Goal: Information Seeking & Learning: Learn about a topic

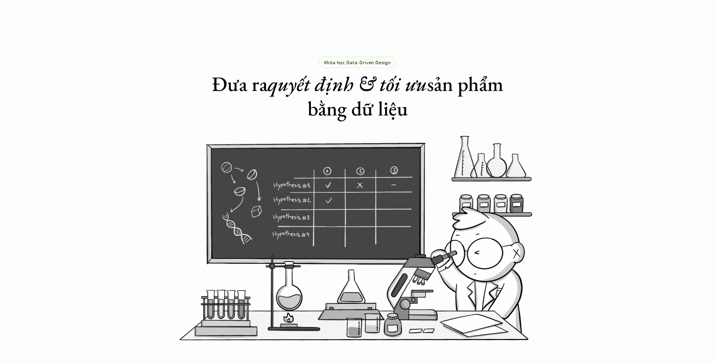
scroll to position [716, 0]
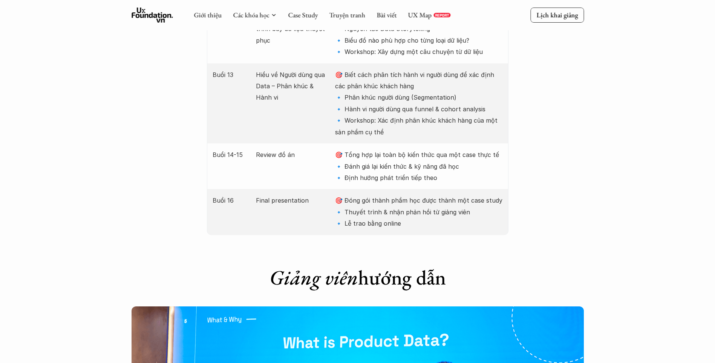
scroll to position [1809, 0]
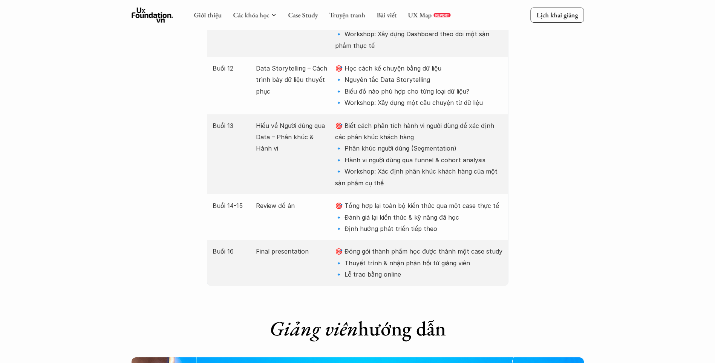
scroll to position [1734, 0]
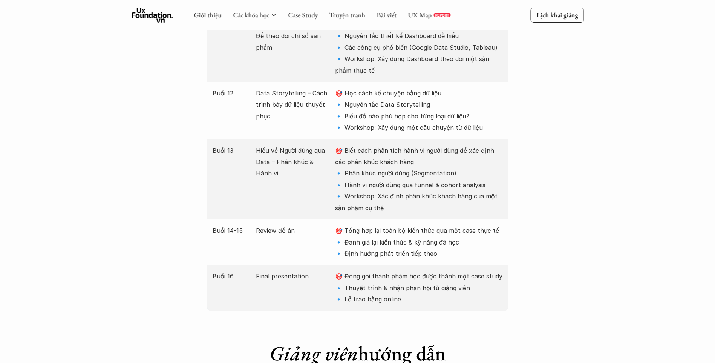
click at [435, 270] on p "🎯 Đóng gói thành phầm học được thành một case study 🔹 Thuyết trình & nhận phản …" at bounding box center [418, 287] width 167 height 34
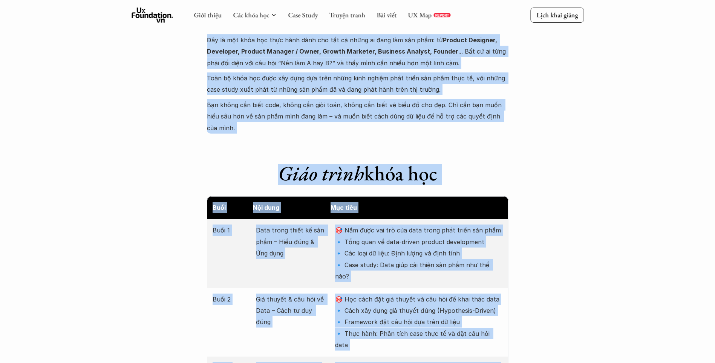
scroll to position [792, 0]
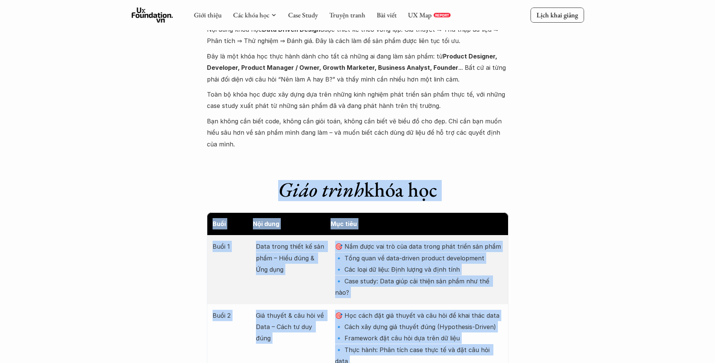
drag, startPoint x: 404, startPoint y: 245, endPoint x: 200, endPoint y: 178, distance: 215.1
copy div "Lore ipsum dolo sit Amet Con adip Eli sedd Eius 3 Temp incid utlab et dol magn …"
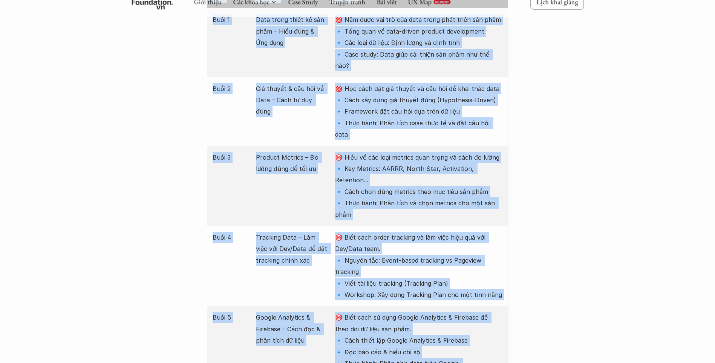
scroll to position [1056, 0]
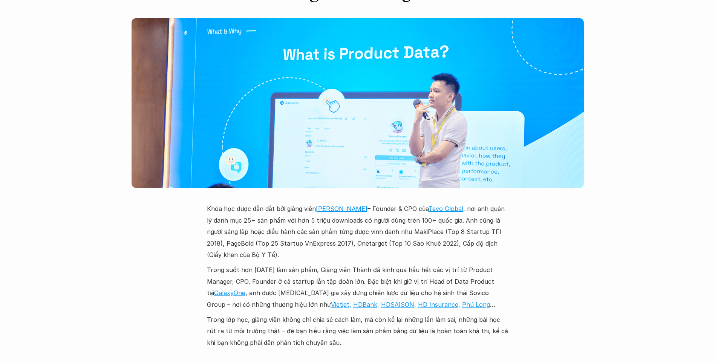
scroll to position [2111, 0]
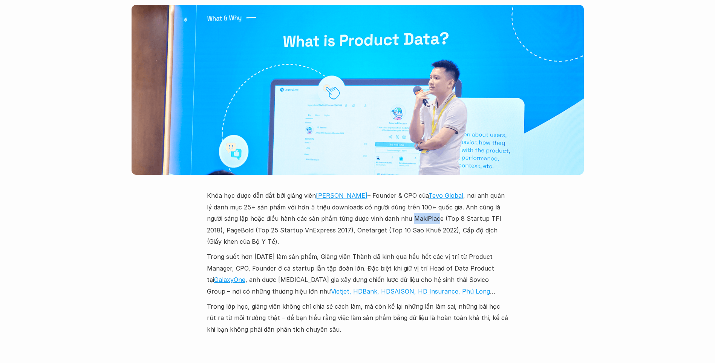
drag, startPoint x: 392, startPoint y: 161, endPoint x: 420, endPoint y: 161, distance: 27.5
click at [420, 190] on p "Khóa học được dẫn dắt bởi giảng viên [PERSON_NAME] – Founder & CPO của Tevo Glo…" at bounding box center [358, 218] width 302 height 57
drag, startPoint x: 420, startPoint y: 161, endPoint x: 411, endPoint y: 159, distance: 8.4
copy p "MakiPlac"
click at [394, 190] on p "Khóa học được dẫn dắt bởi giảng viên [PERSON_NAME] – Founder & CPO của Tevo Glo…" at bounding box center [358, 218] width 302 height 57
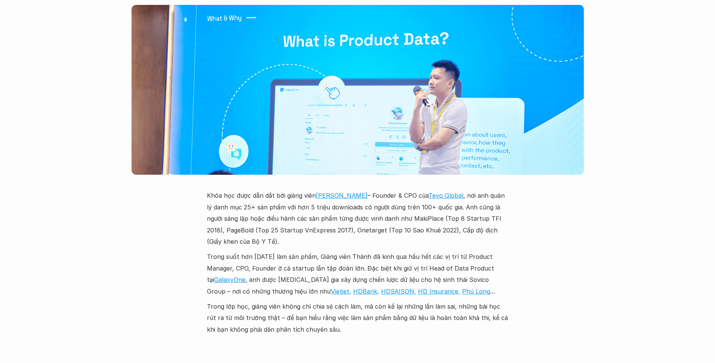
click at [391, 190] on p "Khóa học được dẫn dắt bởi giảng viên [PERSON_NAME] – Founder & CPO của Tevo Glo…" at bounding box center [358, 218] width 302 height 57
drag, startPoint x: 391, startPoint y: 158, endPoint x: 420, endPoint y: 163, distance: 30.1
click at [420, 190] on p "Khóa học được dẫn dắt bởi giảng viên [PERSON_NAME] – Founder & CPO của Tevo Glo…" at bounding box center [358, 218] width 302 height 57
drag, startPoint x: 420, startPoint y: 163, endPoint x: 413, endPoint y: 164, distance: 7.6
click at [413, 190] on p "Khóa học được dẫn dắt bởi giảng viên [PERSON_NAME] – Founder & CPO của Tevo Glo…" at bounding box center [358, 218] width 302 height 57
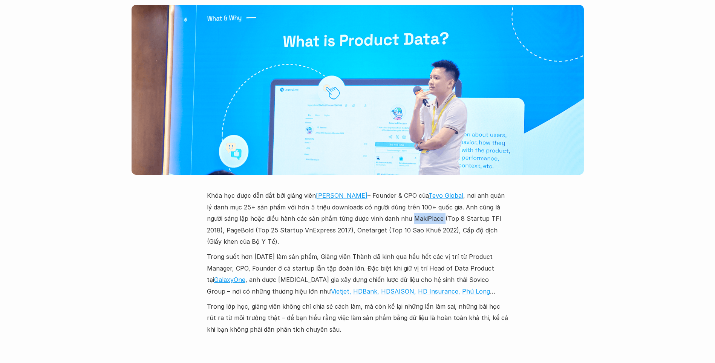
click at [413, 190] on p "Khóa học được dẫn dắt bởi giảng viên [PERSON_NAME] – Founder & CPO của Tevo Glo…" at bounding box center [358, 218] width 302 height 57
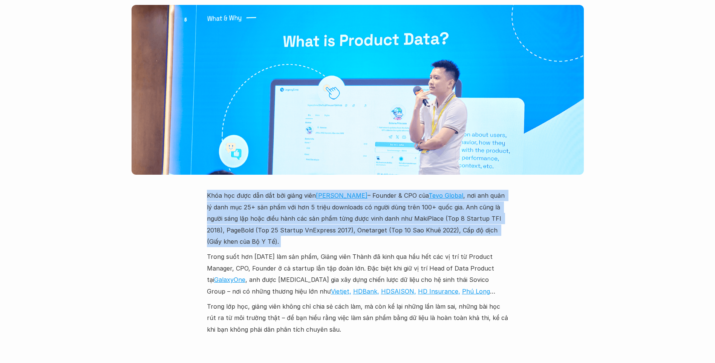
click at [413, 190] on p "Khóa học được dẫn dắt bởi giảng viên [PERSON_NAME] – Founder & CPO của Tevo Glo…" at bounding box center [358, 218] width 302 height 57
drag, startPoint x: 413, startPoint y: 164, endPoint x: 408, endPoint y: 176, distance: 13.2
click at [409, 191] on div "Khóa học được dẫn dắt bởi giảng viên [PERSON_NAME] – Founder & CPO của Tevo Glo…" at bounding box center [358, 262] width 302 height 145
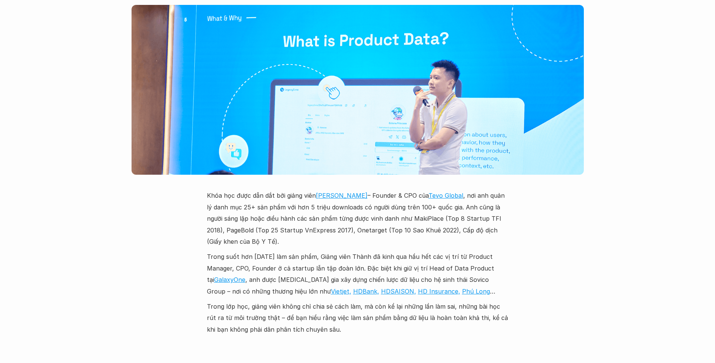
click at [408, 190] on p "Khóa học được dẫn dắt bởi giảng viên [PERSON_NAME] – Founder & CPO của Tevo Glo…" at bounding box center [358, 218] width 302 height 57
copy p "MakiPlace"
click at [256, 251] on p "Trong suốt hơn [DATE] làm sản phẩm, Giảng viên Thành đã kinh qua hầu hết các vị…" at bounding box center [358, 274] width 302 height 46
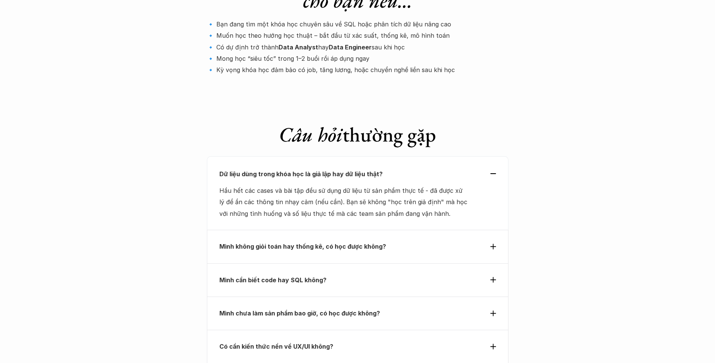
scroll to position [2526, 0]
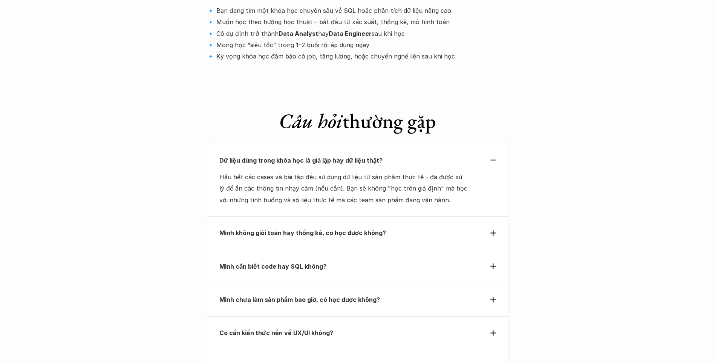
click at [237, 216] on div "Mình không giỏi toán hay thống kê, có học được không?" at bounding box center [358, 232] width 302 height 33
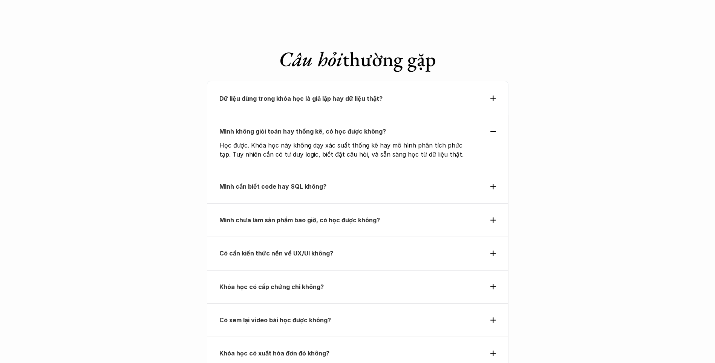
scroll to position [2601, 0]
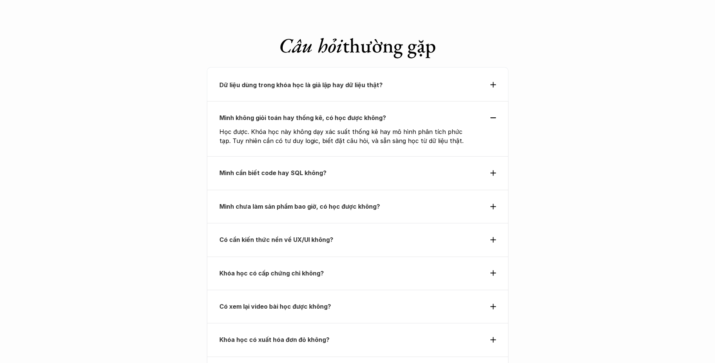
click at [266, 169] on strong "Mình cần biết code hay SQL không?" at bounding box center [272, 173] width 107 height 8
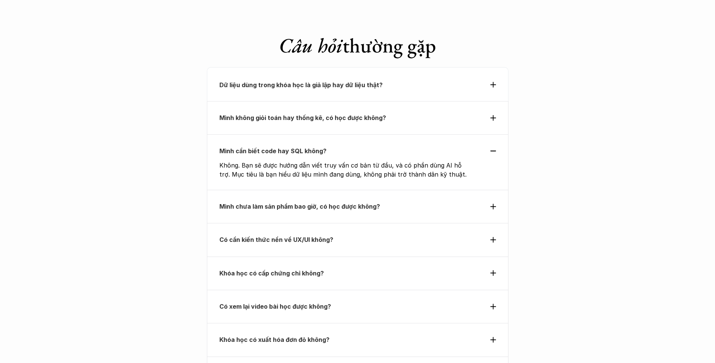
click at [260, 114] on strong "Mình không giỏi toán hay thống kê, có học được không?" at bounding box center [302, 118] width 167 height 8
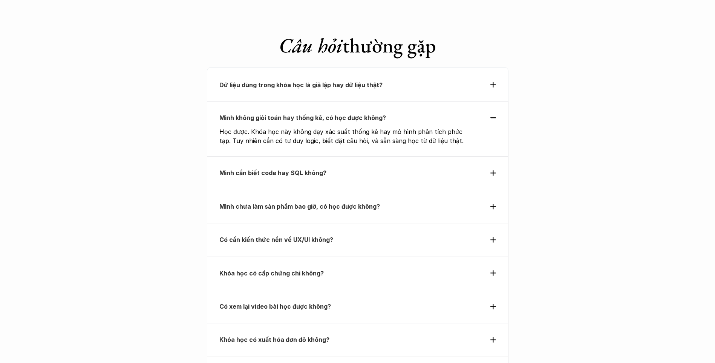
click at [261, 169] on strong "Mình cần biết code hay SQL không?" at bounding box center [272, 173] width 107 height 8
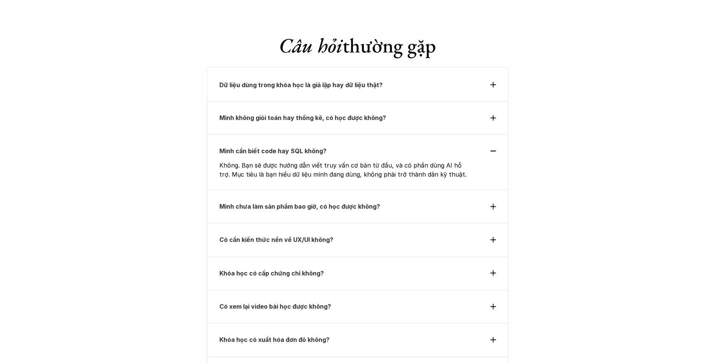
click at [250, 202] on strong "Mình chưa làm sản phẩm bao giờ, có học được không?" at bounding box center [299, 206] width 161 height 8
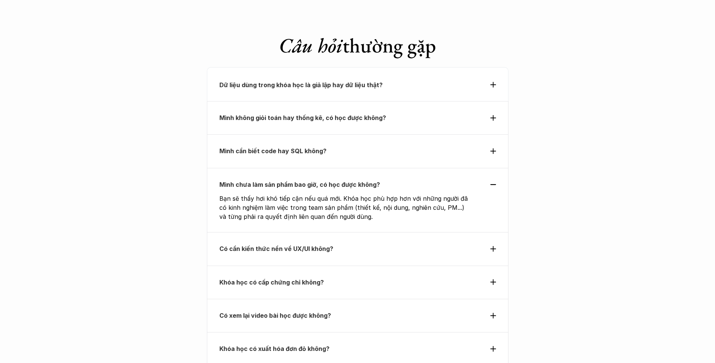
scroll to position [2639, 0]
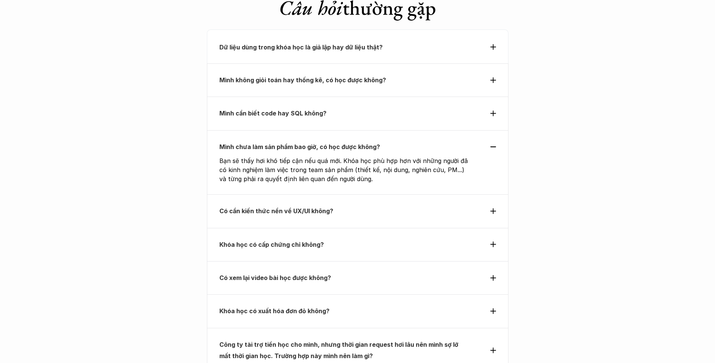
click at [279, 207] on strong "Có cần kiến thức nền về UX/UI không?" at bounding box center [276, 211] width 114 height 8
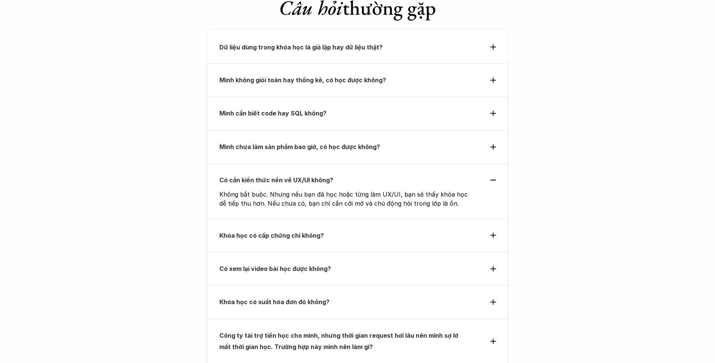
click at [279, 231] on strong "Khóa học có cấp chứng chỉ không?" at bounding box center [271, 235] width 104 height 8
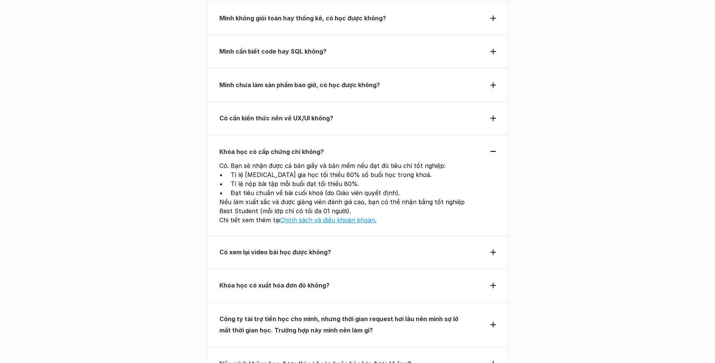
scroll to position [2714, 0]
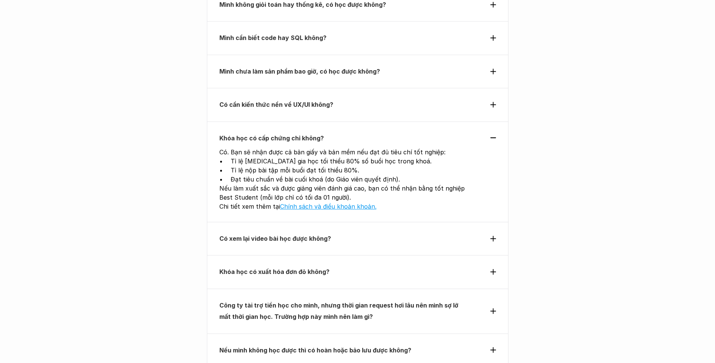
click at [277, 234] on strong "Có xem lại video bài học được không?" at bounding box center [275, 238] width 112 height 8
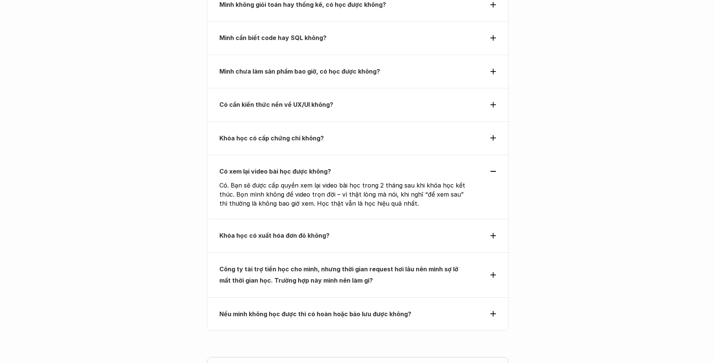
click at [277, 231] on strong "Khóa học có xuất hóa đơn đỏ không?" at bounding box center [274, 235] width 110 height 8
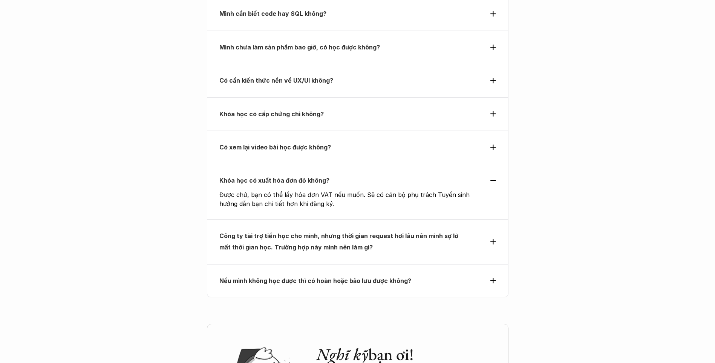
scroll to position [2752, 0]
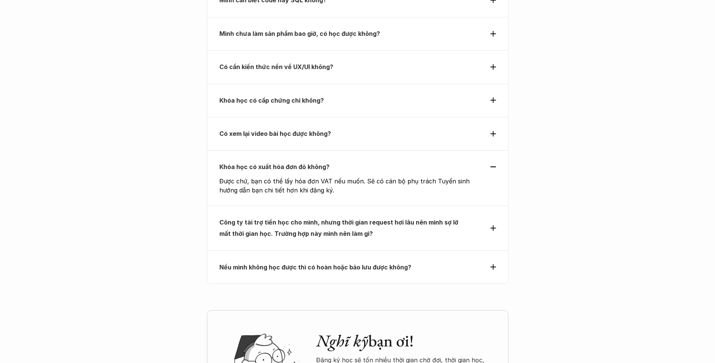
click at [277, 218] on strong "Công ty tài trợ tiền học cho mình, nhưng thời gian request hơi lâu nên mình sợ …" at bounding box center [339, 227] width 241 height 19
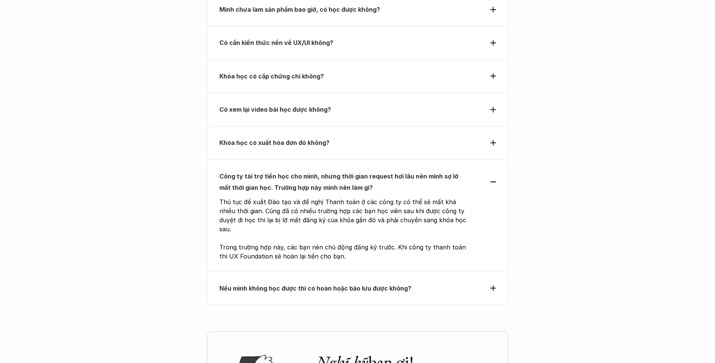
scroll to position [2790, 0]
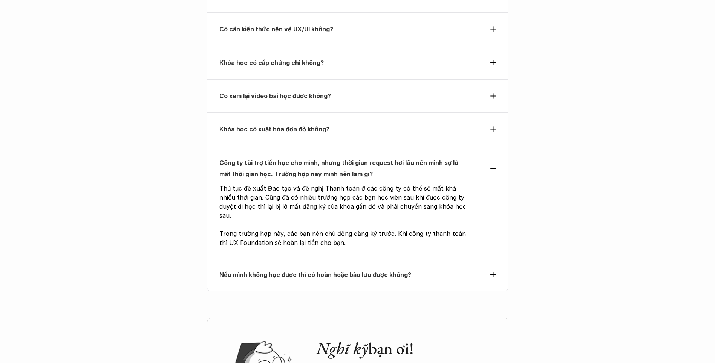
click at [282, 271] on strong "Nếu mình không học được thì có hoàn hoặc bảo lưu được không?" at bounding box center [315, 275] width 192 height 8
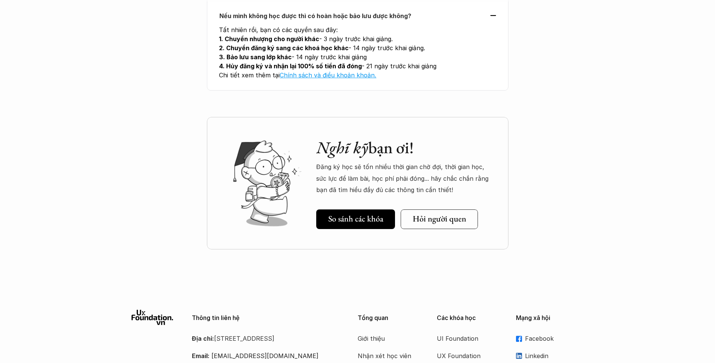
scroll to position [2978, 0]
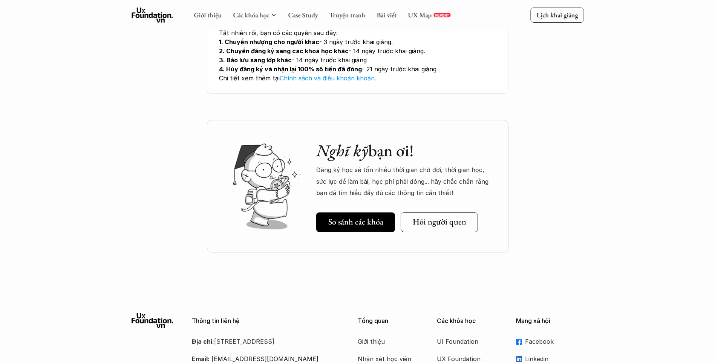
click at [156, 16] on use at bounding box center [152, 15] width 41 height 15
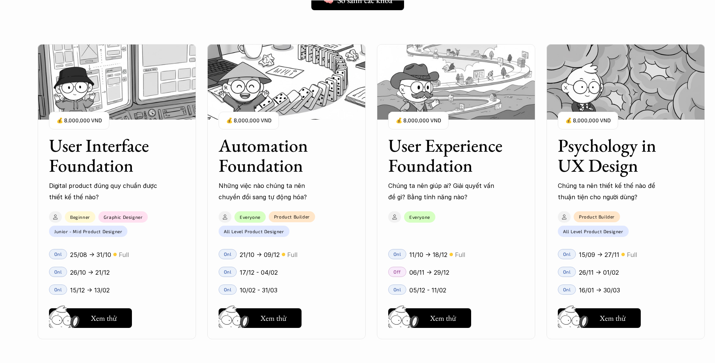
scroll to position [679, 0]
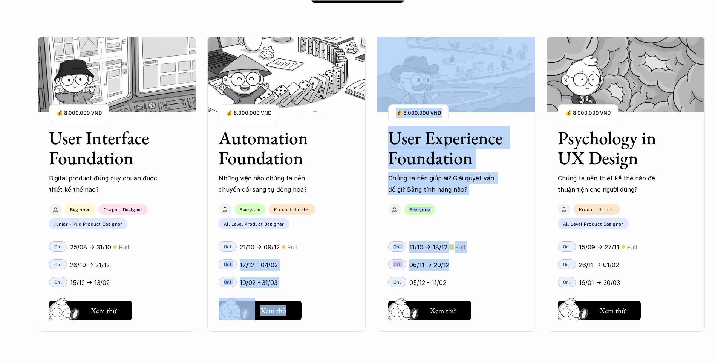
drag, startPoint x: 524, startPoint y: 256, endPoint x: 341, endPoint y: 235, distance: 184.1
click at [341, 235] on div "User Interface Foundation Digital product đúng quy chuẩn được thiết kế thế nào?…" at bounding box center [456, 184] width 837 height 363
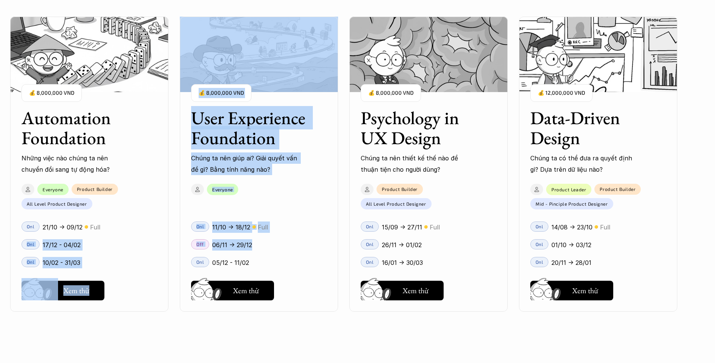
scroll to position [1018, 0]
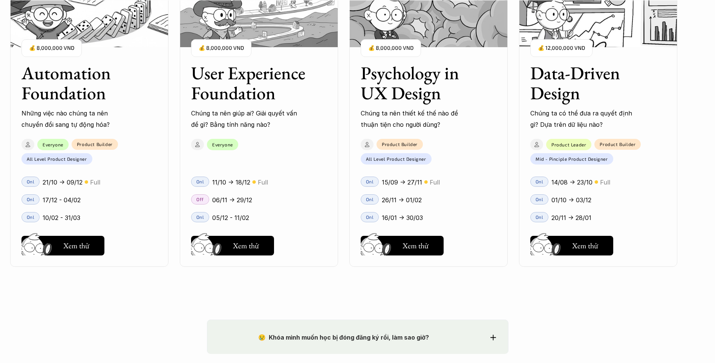
click at [345, 227] on div "User Interface Foundation Digital product đúng quy chuẩn được thiết kế thế nào?…" at bounding box center [259, 119] width 837 height 363
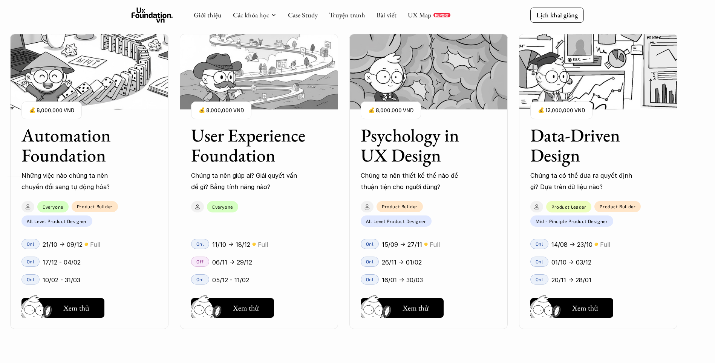
scroll to position [867, 0]
click at [215, 20] on div "Giới thiệu Các khóa học Case Study Truyện tranh Bài viết UX Map REPORT" at bounding box center [322, 15] width 257 height 15
click at [214, 14] on link "Giới thiệu" at bounding box center [208, 15] width 28 height 9
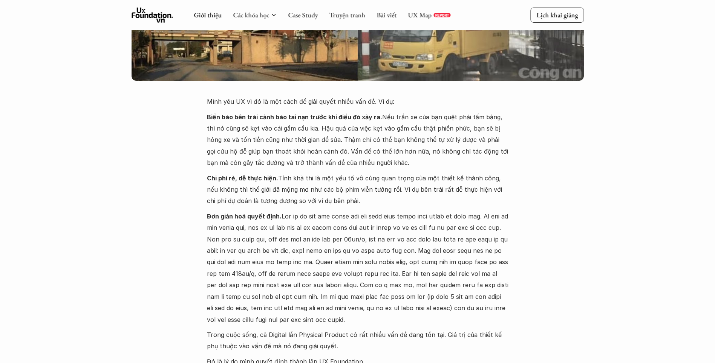
scroll to position [75, 0]
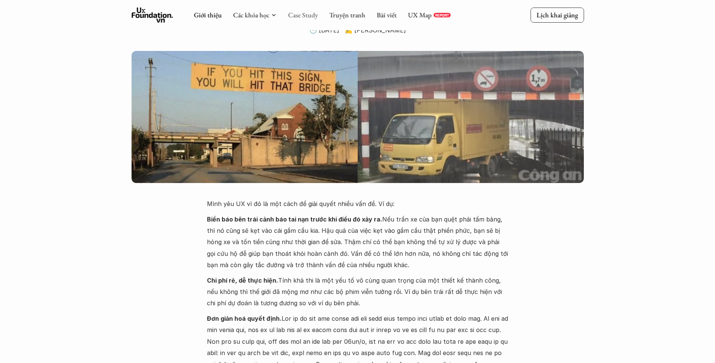
click at [299, 11] on link "Case Study" at bounding box center [303, 15] width 30 height 9
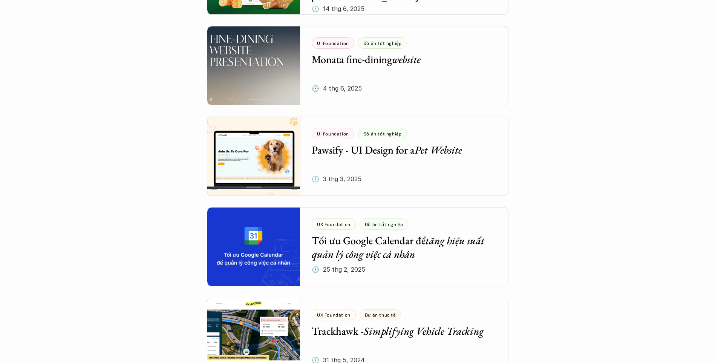
scroll to position [377, 0]
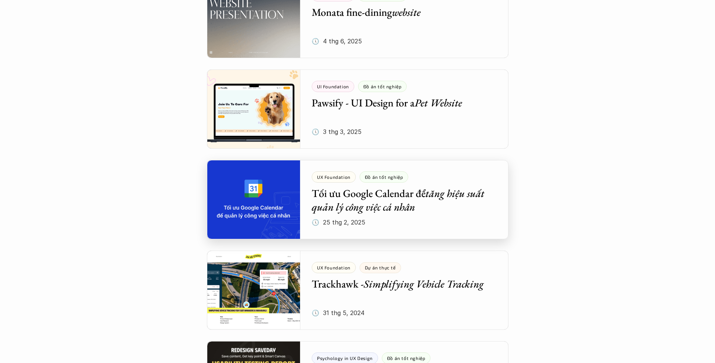
click at [387, 202] on div at bounding box center [358, 199] width 302 height 79
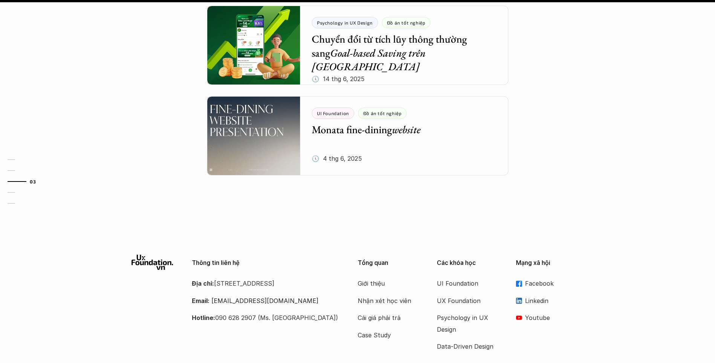
scroll to position [1012, 0]
